Goal: Book appointment/travel/reservation

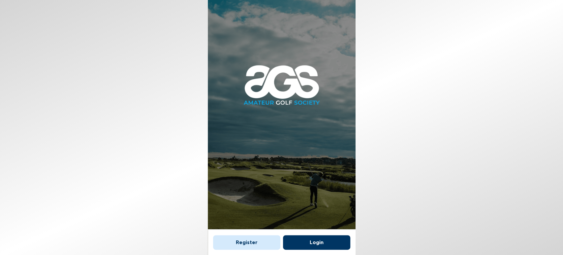
click at [313, 243] on button "Login" at bounding box center [316, 242] width 67 height 15
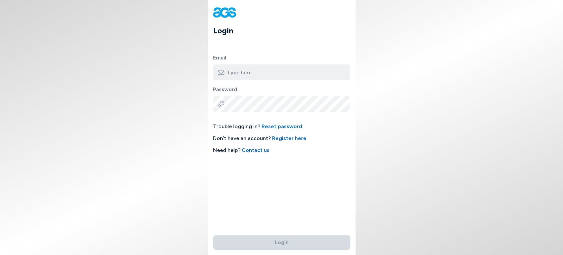
type input "[PERSON_NAME][EMAIL_ADDRESS][DOMAIN_NAME]"
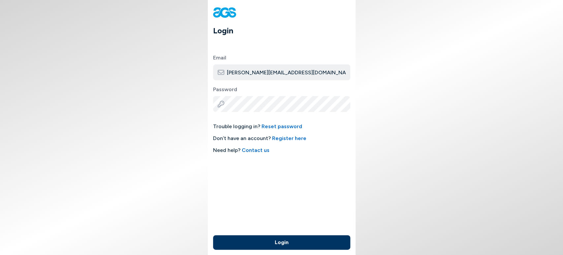
click at [293, 243] on button "Login" at bounding box center [281, 242] width 137 height 15
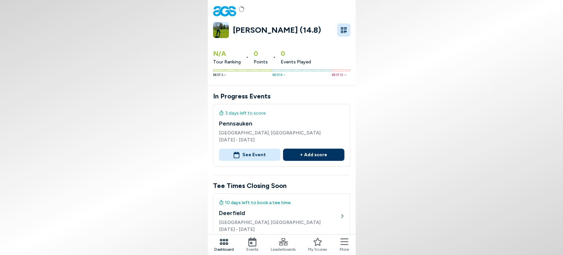
click at [232, 119] on h4 "Pennsauken" at bounding box center [281, 123] width 125 height 9
click at [237, 121] on h4 "Pennsauken" at bounding box center [281, 123] width 125 height 9
click at [243, 136] on span "[DATE] - [DATE]" at bounding box center [281, 139] width 125 height 7
click at [251, 155] on button "See Event" at bounding box center [249, 154] width 61 height 12
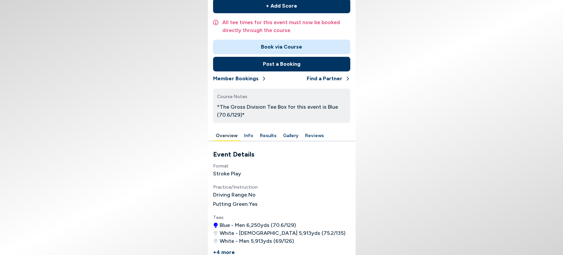
scroll to position [147, 0]
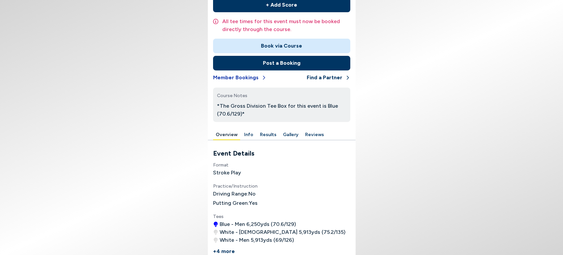
click at [242, 78] on button "Member Bookings" at bounding box center [239, 77] width 53 height 15
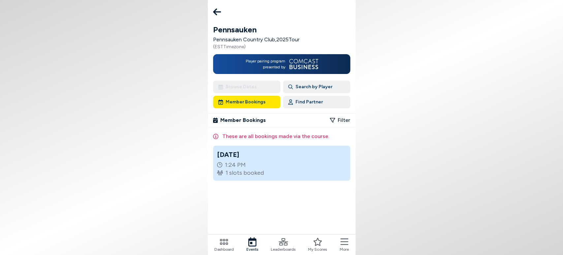
click at [258, 172] on div "1 slots booked" at bounding box center [281, 173] width 129 height 8
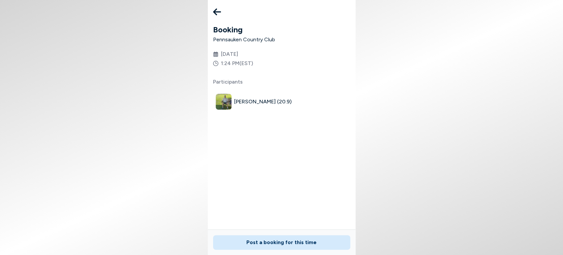
click at [217, 15] on icon at bounding box center [217, 11] width 8 height 13
